Goal: Information Seeking & Learning: Find specific fact

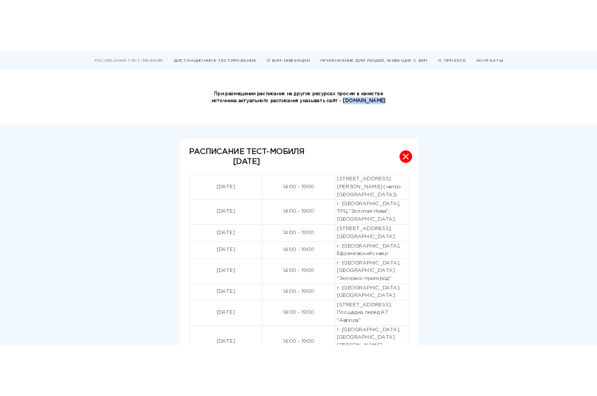
scroll to position [200, 0]
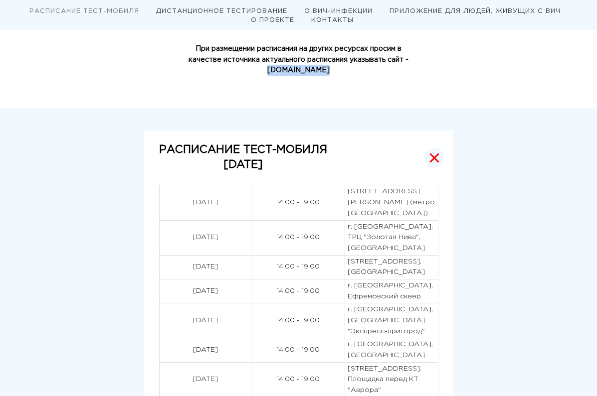
click at [207, 174] on button "РАСПИСАНИЕ ТЕСТ-МОБИЛЯ [DATE]" at bounding box center [298, 158] width 309 height 54
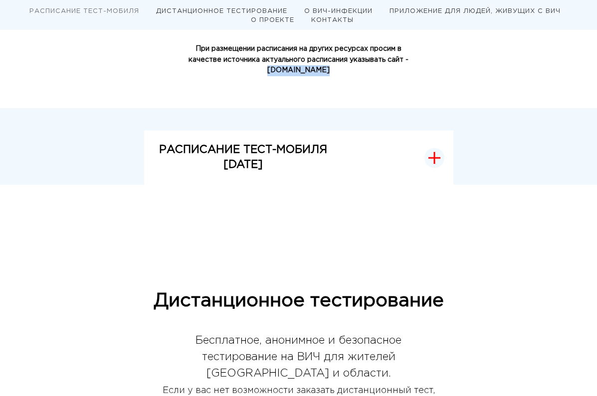
click at [170, 158] on p "[DATE]" at bounding box center [243, 165] width 168 height 15
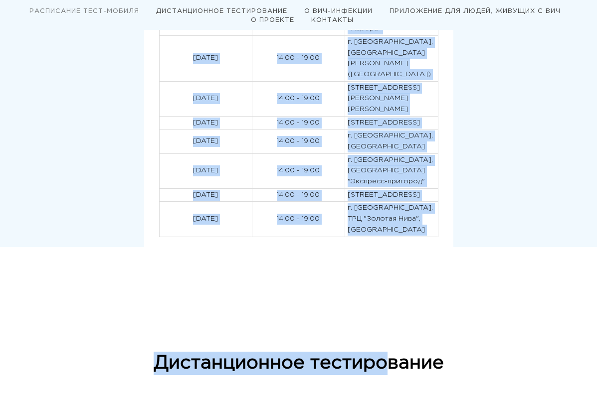
scroll to position [699, 0]
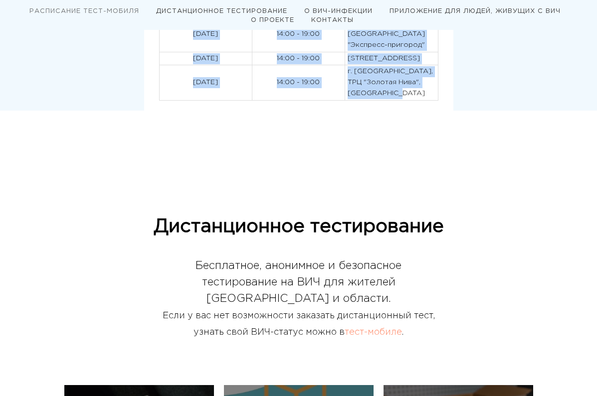
drag, startPoint x: 140, startPoint y: 188, endPoint x: 441, endPoint y: 172, distance: 301.4
copy tbody "12.78.7356 87:44 - 65:35 l. Ipsumdolors, ametcon Adipi Elitse, 5 (doeiu Tempori…"
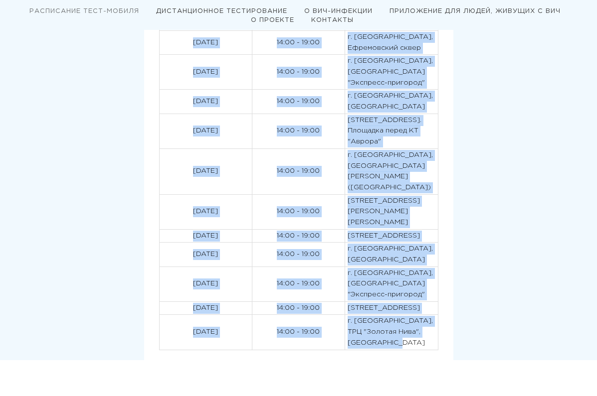
scroll to position [250, 0]
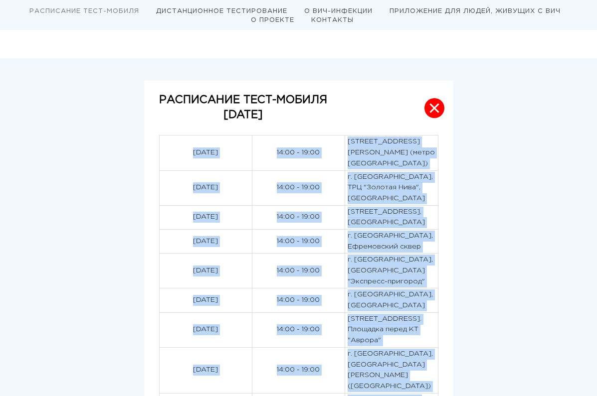
click at [377, 228] on p "[STREET_ADDRESS], [GEOGRAPHIC_DATA]" at bounding box center [390, 217] width 87 height 21
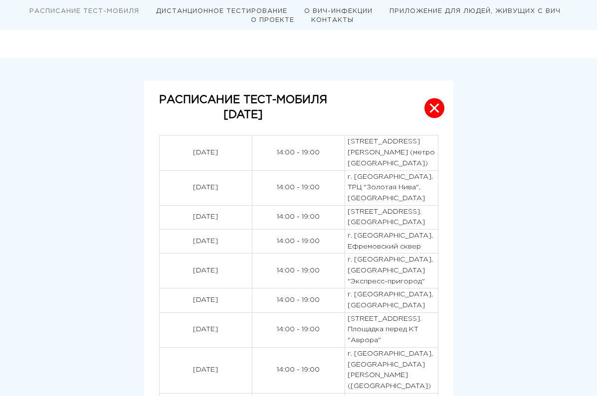
drag, startPoint x: 159, startPoint y: 226, endPoint x: 201, endPoint y: 228, distance: 42.4
click at [201, 223] on p "[DATE]" at bounding box center [205, 217] width 87 height 11
drag, startPoint x: 383, startPoint y: 218, endPoint x: 370, endPoint y: 221, distance: 12.7
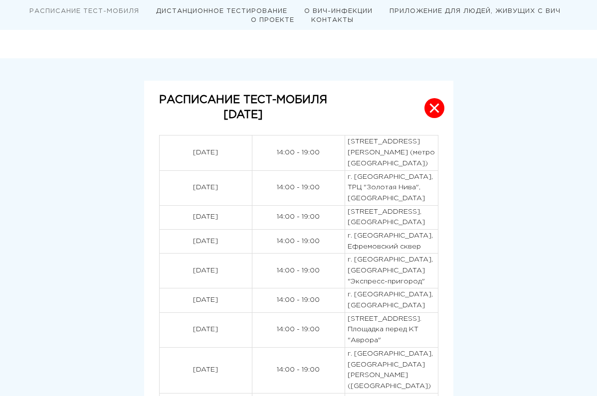
click at [383, 218] on p "[STREET_ADDRESS], [GEOGRAPHIC_DATA]" at bounding box center [390, 217] width 87 height 21
drag, startPoint x: 362, startPoint y: 217, endPoint x: 432, endPoint y: 236, distance: 72.9
click at [432, 228] on p "[STREET_ADDRESS], [GEOGRAPHIC_DATA]" at bounding box center [390, 217] width 87 height 21
copy p "[STREET_ADDRESS], [GEOGRAPHIC_DATA]"
click at [177, 247] on p "[DATE]" at bounding box center [205, 241] width 87 height 11
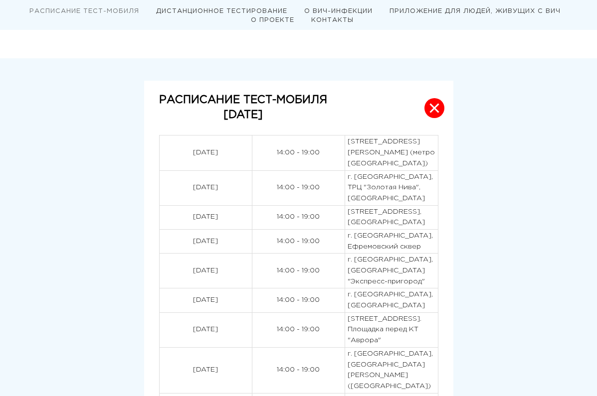
drag, startPoint x: 158, startPoint y: 260, endPoint x: 208, endPoint y: 261, distance: 50.3
click at [208, 247] on p "[DATE]" at bounding box center [205, 241] width 87 height 11
copy p "[DATE]"
click at [373, 252] on p "г. [GEOGRAPHIC_DATA], Ефремовский сквер" at bounding box center [390, 241] width 87 height 21
drag, startPoint x: 449, startPoint y: 268, endPoint x: 360, endPoint y: 257, distance: 89.9
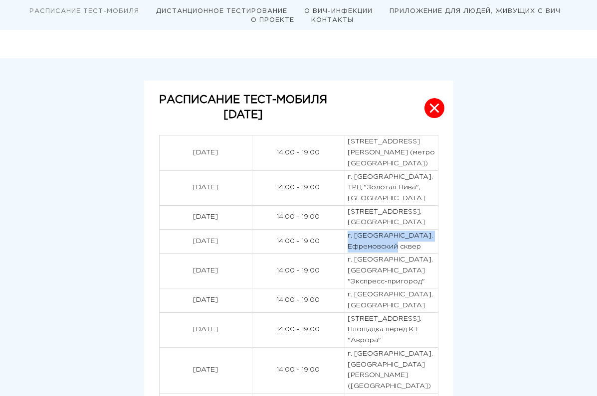
click at [360, 252] on p "г. [GEOGRAPHIC_DATA], Ефремовский сквер" at bounding box center [390, 241] width 87 height 21
copy p "г. [GEOGRAPHIC_DATA], Ефремовский сквер"
drag, startPoint x: 163, startPoint y: 296, endPoint x: 203, endPoint y: 298, distance: 39.9
click at [203, 277] on p "[DATE]" at bounding box center [205, 271] width 87 height 11
copy p "[DATE]"
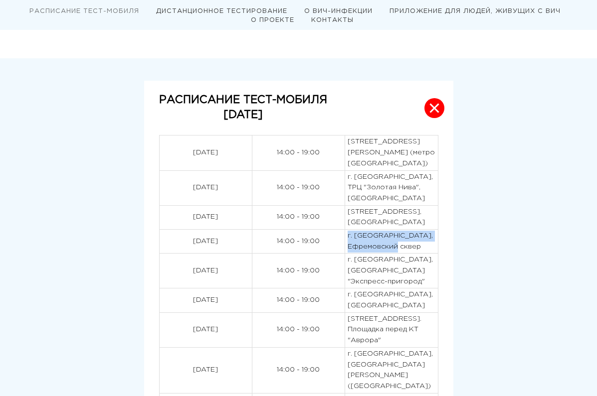
drag, startPoint x: 361, startPoint y: 284, endPoint x: 412, endPoint y: 316, distance: 60.0
click at [412, 287] on p "г. [GEOGRAPHIC_DATA], [GEOGRAPHIC_DATA] "Экспресс-пригород"" at bounding box center [390, 271] width 87 height 32
copy p "г. [GEOGRAPHIC_DATA], [GEOGRAPHIC_DATA] "Экспресс-пригород""
click at [162, 306] on p "[DATE]" at bounding box center [205, 300] width 87 height 11
drag, startPoint x: 161, startPoint y: 339, endPoint x: 195, endPoint y: 339, distance: 33.9
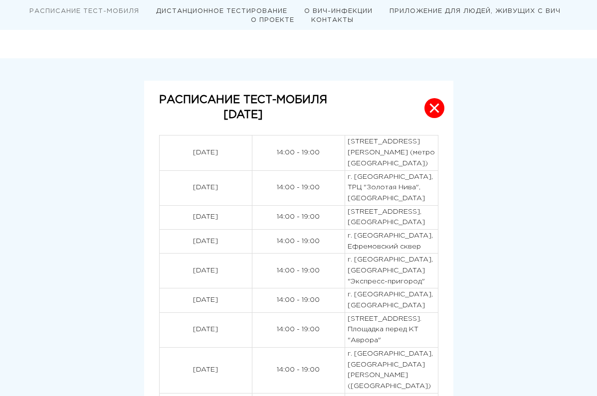
click at [195, 306] on p "[DATE]" at bounding box center [205, 300] width 87 height 11
copy p "[DATE]"
click at [371, 311] on p "г. [GEOGRAPHIC_DATA], [GEOGRAPHIC_DATA]" at bounding box center [390, 300] width 87 height 21
drag, startPoint x: 364, startPoint y: 335, endPoint x: 445, endPoint y: 342, distance: 81.6
click at [435, 311] on p "г. [GEOGRAPHIC_DATA], [GEOGRAPHIC_DATA]" at bounding box center [390, 300] width 87 height 21
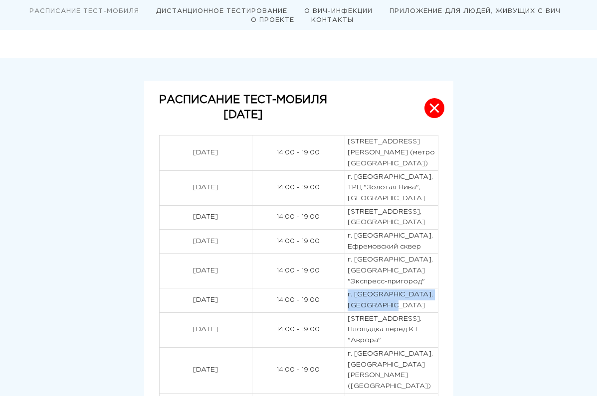
copy p "г. [GEOGRAPHIC_DATA], [GEOGRAPHIC_DATA]"
click at [259, 289] on td "14:00 - 19:00" at bounding box center [298, 271] width 93 height 35
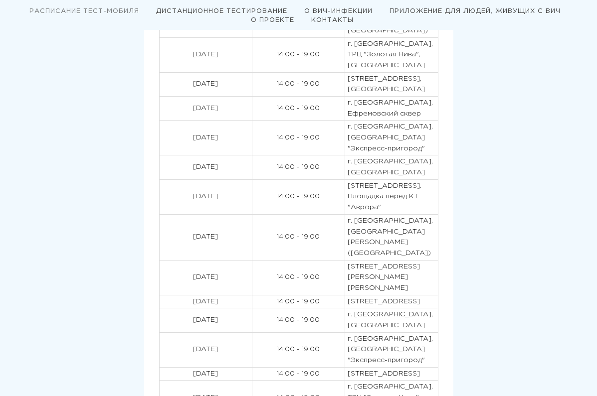
scroll to position [400, 0]
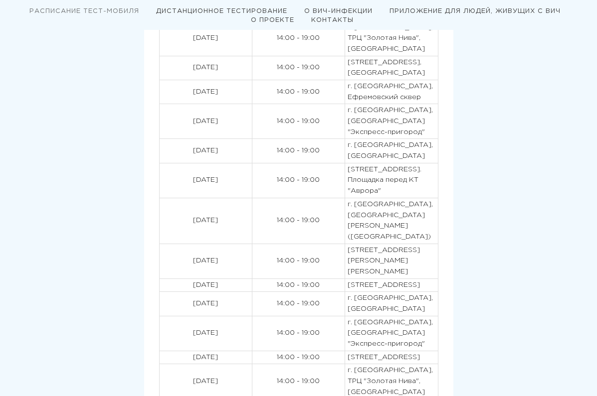
drag, startPoint x: 210, startPoint y: 200, endPoint x: 183, endPoint y: 201, distance: 26.4
click at [209, 163] on td "[DATE]" at bounding box center [205, 151] width 93 height 24
drag, startPoint x: 181, startPoint y: 222, endPoint x: 203, endPoint y: 223, distance: 22.0
click at [203, 186] on p "[DATE]" at bounding box center [205, 180] width 87 height 11
copy p "[DATE]"
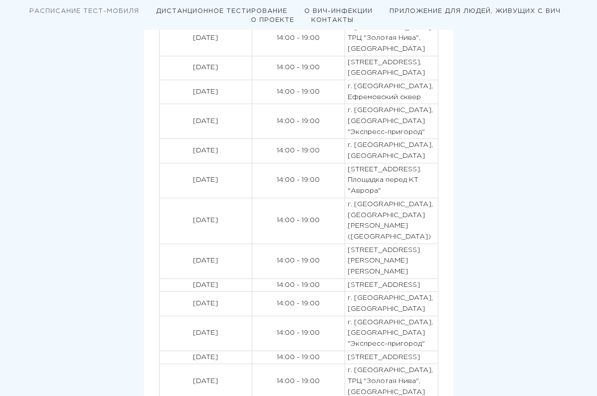
drag, startPoint x: 361, startPoint y: 214, endPoint x: 439, endPoint y: 236, distance: 81.3
click at [435, 197] on p "[STREET_ADDRESS]. Площадка перед КТ "Аврора"" at bounding box center [390, 180] width 87 height 32
copy p "[STREET_ADDRESS]. Площадка перед КТ "Аврора""
click at [163, 226] on p "[DATE]" at bounding box center [205, 220] width 87 height 11
click at [166, 226] on p "[DATE]" at bounding box center [205, 220] width 87 height 11
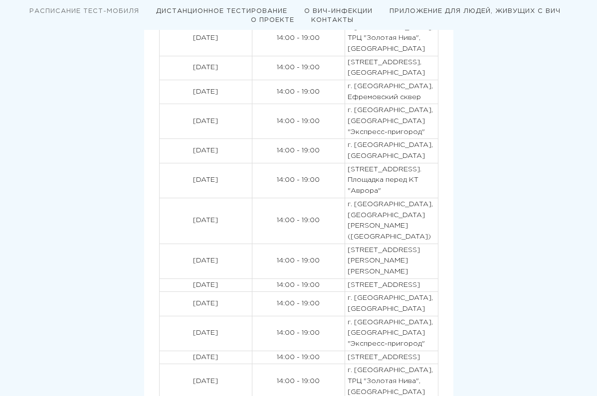
click at [169, 226] on p "[DATE]" at bounding box center [205, 220] width 87 height 11
click at [344, 244] on td "14:00 - 19:00" at bounding box center [298, 221] width 93 height 46
drag, startPoint x: 408, startPoint y: 260, endPoint x: 361, endPoint y: 253, distance: 47.9
click at [361, 243] on p "г. [GEOGRAPHIC_DATA], [GEOGRAPHIC_DATA][PERSON_NAME] ([GEOGRAPHIC_DATA])" at bounding box center [390, 220] width 87 height 43
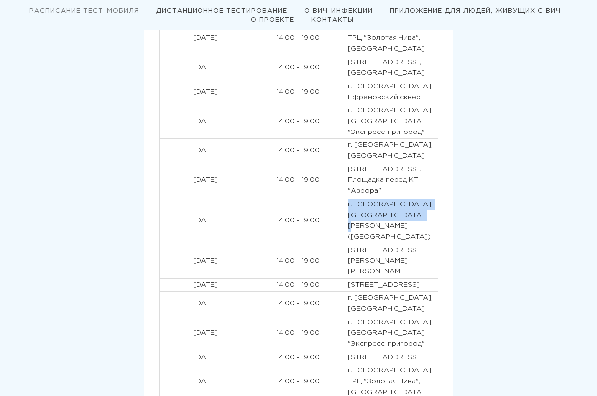
click at [169, 267] on p "[DATE]" at bounding box center [205, 261] width 87 height 11
drag, startPoint x: 438, startPoint y: 303, endPoint x: 361, endPoint y: 280, distance: 80.1
click at [361, 278] on p "[STREET_ADDRESS][PERSON_NAME][PERSON_NAME]" at bounding box center [390, 261] width 87 height 32
click at [171, 291] on p "[DATE]" at bounding box center [205, 285] width 87 height 11
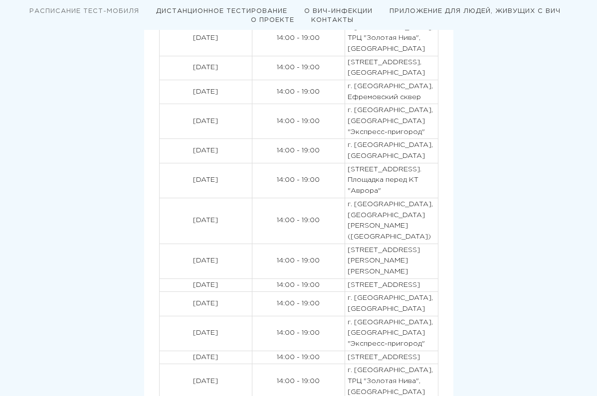
click at [171, 291] on p "[DATE]" at bounding box center [205, 285] width 87 height 11
click at [422, 291] on p "[STREET_ADDRESS]" at bounding box center [390, 285] width 87 height 11
drag, startPoint x: 435, startPoint y: 331, endPoint x: 360, endPoint y: 319, distance: 75.8
click at [360, 291] on p "[STREET_ADDRESS]" at bounding box center [390, 285] width 87 height 11
click at [178, 310] on p "[DATE]" at bounding box center [205, 304] width 87 height 11
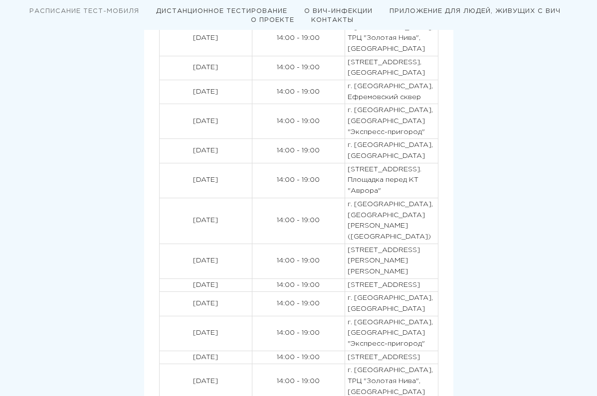
click at [178, 310] on p "[DATE]" at bounding box center [205, 304] width 87 height 11
click at [424, 291] on p "[STREET_ADDRESS]" at bounding box center [390, 285] width 87 height 11
click at [418, 314] on p "г. [GEOGRAPHIC_DATA], [GEOGRAPHIC_DATA]" at bounding box center [390, 303] width 87 height 21
click at [512, 302] on div "РАСПИСАНИЕ ТЕСТ-МОБИЛЯ [DATE] [DATE] 14:00 - 19:00 [STREET_ADDRESS][PERSON_NAME…" at bounding box center [298, 170] width 478 height 478
click at [399, 314] on p "г. [GEOGRAPHIC_DATA], [GEOGRAPHIC_DATA]" at bounding box center [390, 303] width 87 height 21
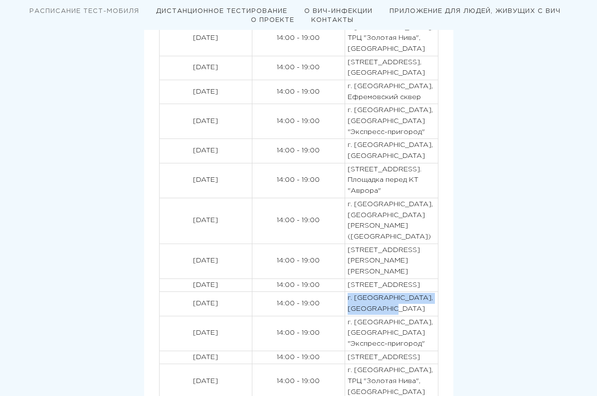
drag, startPoint x: 427, startPoint y: 356, endPoint x: 360, endPoint y: 348, distance: 67.3
click at [360, 314] on p "г. [GEOGRAPHIC_DATA], [GEOGRAPHIC_DATA]" at bounding box center [390, 303] width 87 height 21
click at [239, 279] on td "[DATE]" at bounding box center [205, 261] width 93 height 35
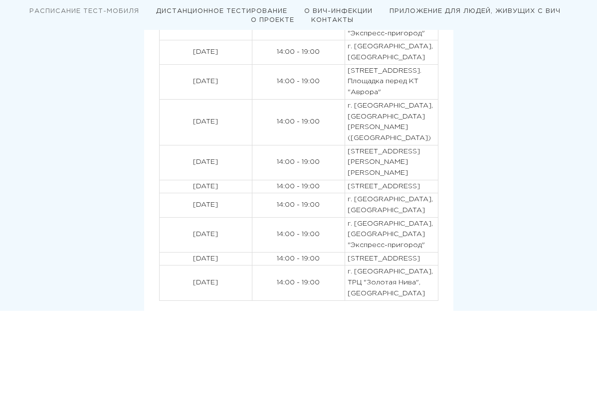
scroll to position [499, 0]
drag, startPoint x: 166, startPoint y: 291, endPoint x: 203, endPoint y: 292, distance: 36.9
click at [203, 239] on p "[DATE]" at bounding box center [205, 233] width 87 height 11
drag, startPoint x: 397, startPoint y: 307, endPoint x: 360, endPoint y: 273, distance: 50.4
click at [360, 250] on p "г. [GEOGRAPHIC_DATA], [GEOGRAPHIC_DATA] "Экспресс-пригород"" at bounding box center [390, 234] width 87 height 32
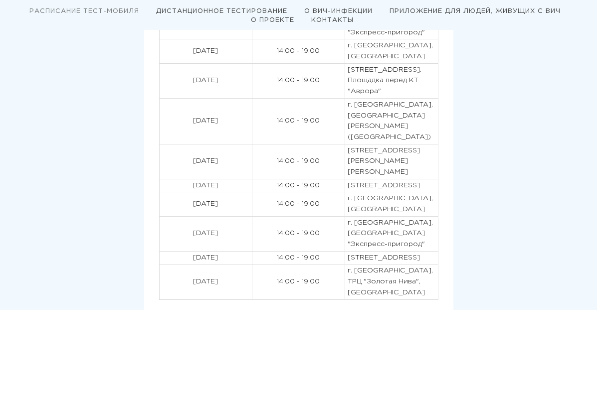
click at [162, 264] on p "[DATE]" at bounding box center [205, 258] width 87 height 11
drag, startPoint x: 183, startPoint y: 326, endPoint x: 201, endPoint y: 326, distance: 17.9
click at [201, 264] on p "[DATE]" at bounding box center [205, 258] width 87 height 11
click at [435, 264] on p "[STREET_ADDRESS]" at bounding box center [390, 258] width 87 height 11
drag, startPoint x: 465, startPoint y: 325, endPoint x: 358, endPoint y: 326, distance: 106.7
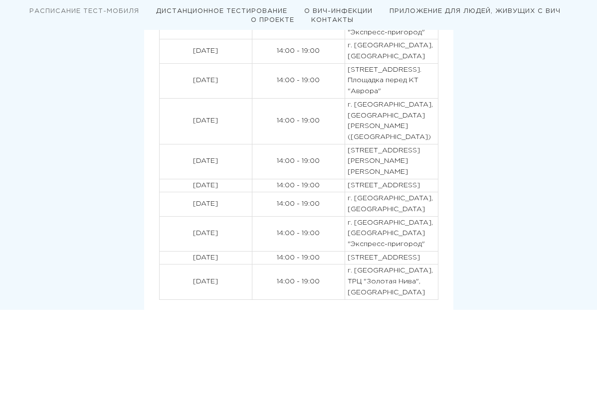
click at [358, 265] on td "[STREET_ADDRESS]" at bounding box center [391, 257] width 93 height 13
drag, startPoint x: 162, startPoint y: 351, endPoint x: 206, endPoint y: 352, distance: 43.9
click at [206, 288] on p "[DATE]" at bounding box center [205, 282] width 87 height 11
drag, startPoint x: 378, startPoint y: 357, endPoint x: 413, endPoint y: 360, distance: 35.0
click at [381, 298] on p "г. [GEOGRAPHIC_DATA], ТРЦ "Золотая Нива", [GEOGRAPHIC_DATA]" at bounding box center [390, 282] width 87 height 32
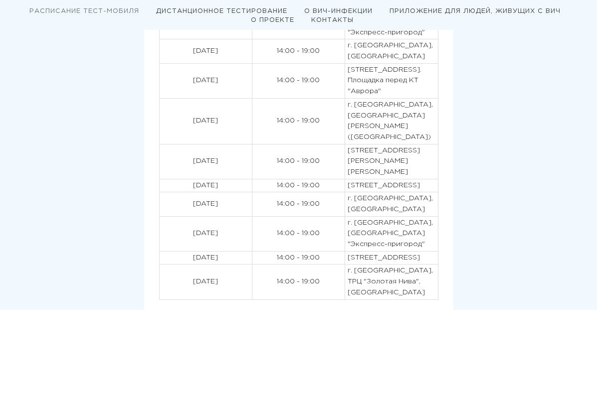
drag, startPoint x: 423, startPoint y: 363, endPoint x: 432, endPoint y: 365, distance: 9.1
click at [423, 298] on p "г. [GEOGRAPHIC_DATA], ТРЦ "Золотая Нива", [GEOGRAPHIC_DATA]" at bounding box center [390, 282] width 87 height 32
drag, startPoint x: 432, startPoint y: 365, endPoint x: 356, endPoint y: 344, distance: 78.1
click at [356, 300] on tr "[DATE] 14:00 - 19:00 г. [GEOGRAPHIC_DATA], ТРЦ "Золотая Нива", [GEOGRAPHIC_DATA]" at bounding box center [298, 282] width 279 height 35
click at [362, 264] on p "[STREET_ADDRESS]" at bounding box center [390, 258] width 87 height 11
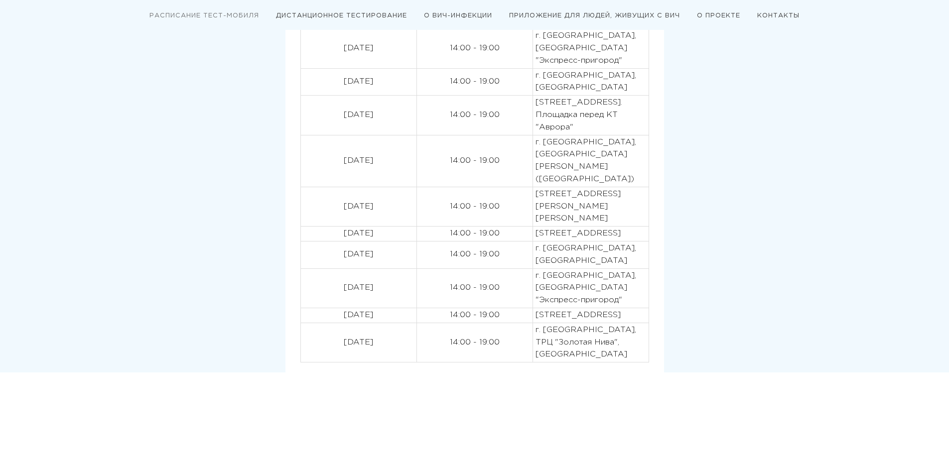
scroll to position [498, 0]
